Goal: Find specific page/section: Find specific page/section

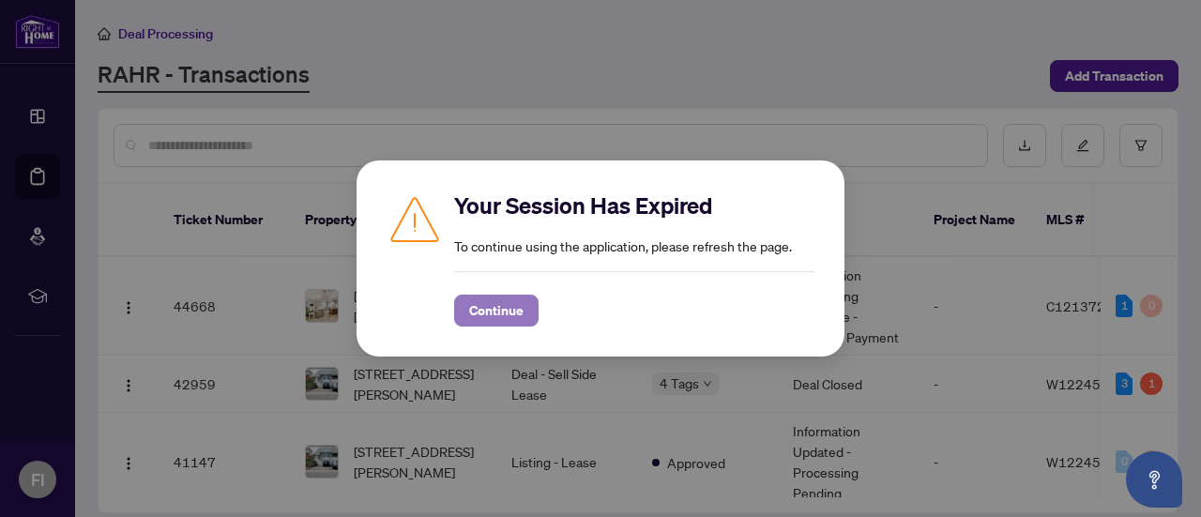
click at [510, 301] on span "Continue" at bounding box center [496, 310] width 54 height 30
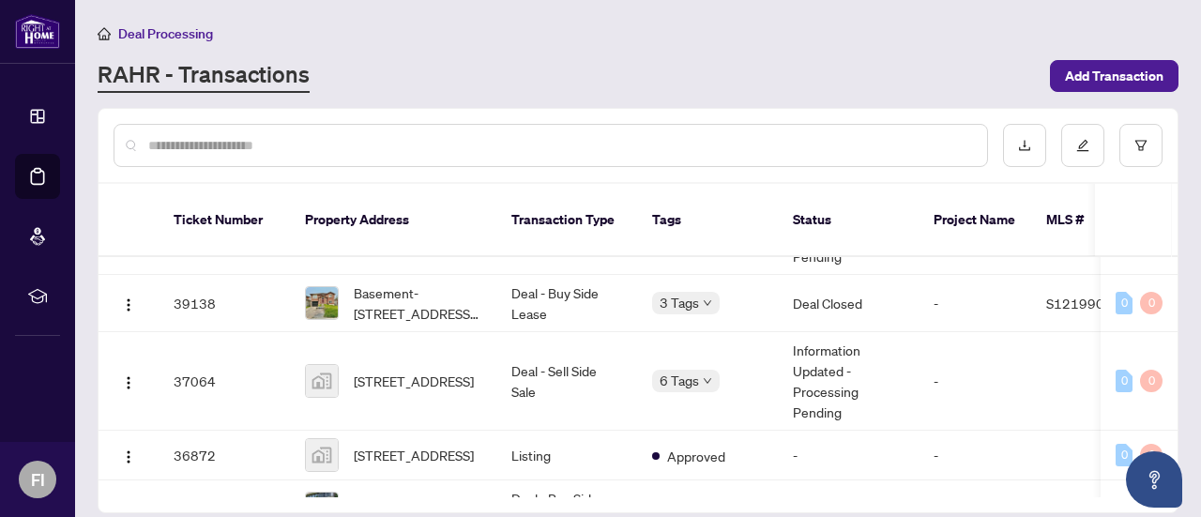
scroll to position [188, 0]
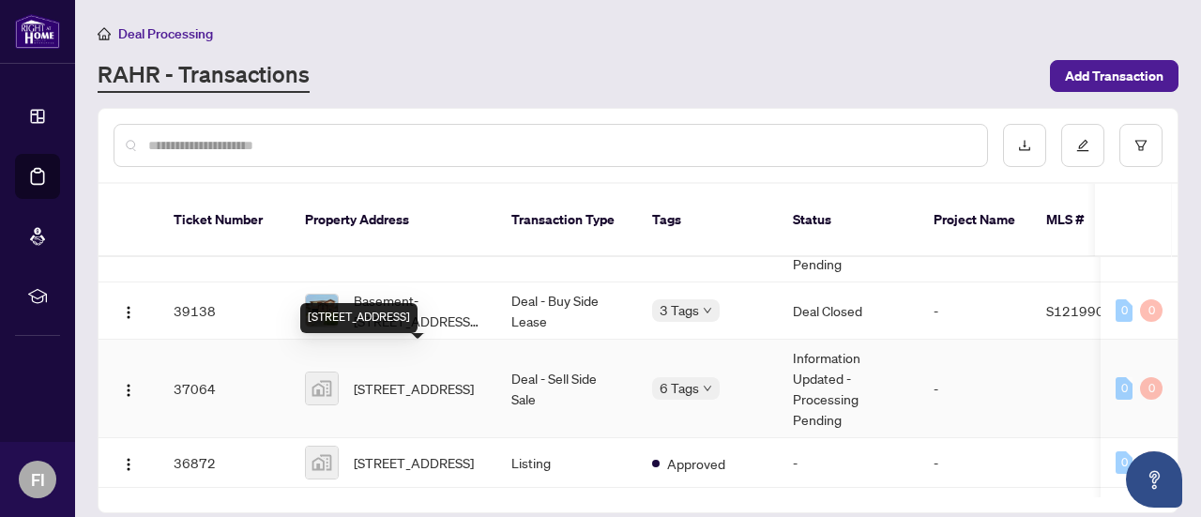
click at [400, 378] on span "[STREET_ADDRESS]" at bounding box center [414, 388] width 120 height 21
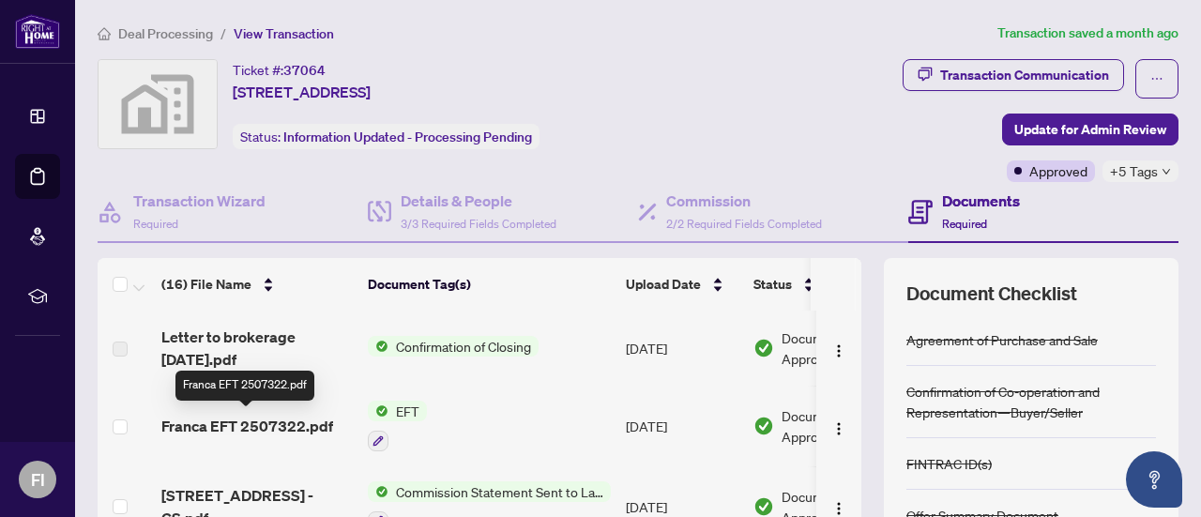
click at [266, 421] on span "Franca EFT 2507322.pdf" at bounding box center [247, 426] width 172 height 23
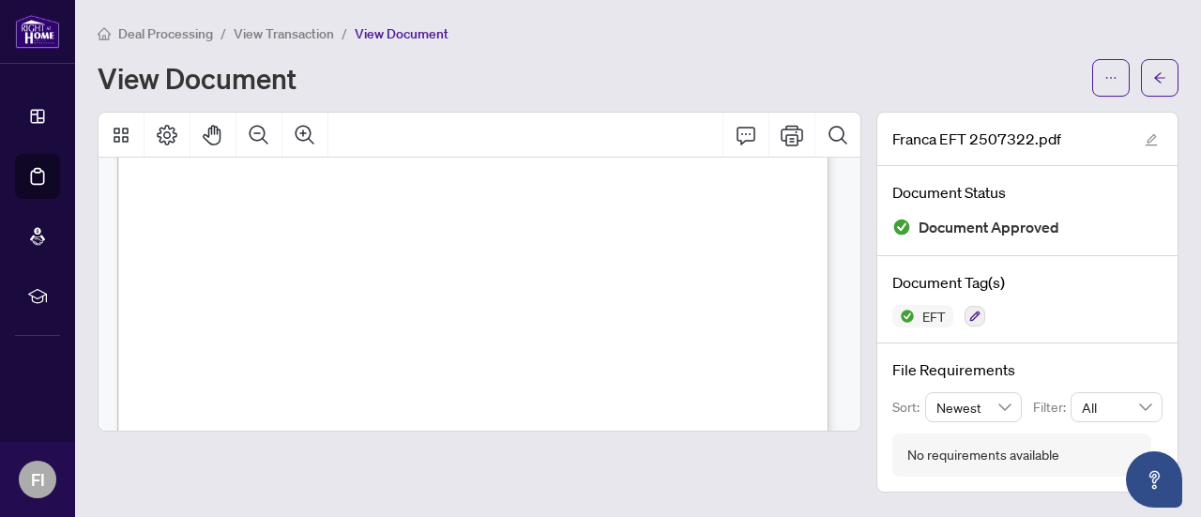
scroll to position [563, 0]
